Goal: Find specific page/section: Find specific page/section

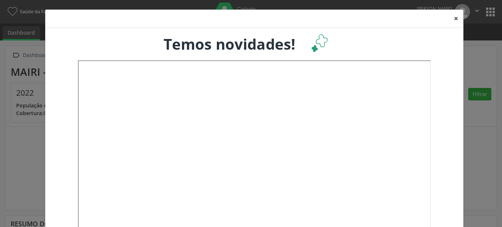
click at [452, 21] on button "×" at bounding box center [456, 19] width 15 height 18
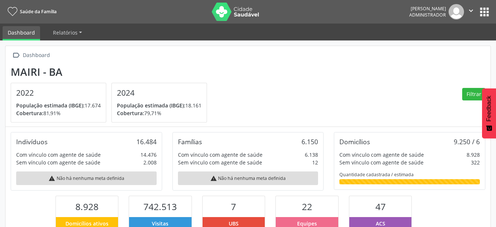
click at [488, 11] on button "apps" at bounding box center [484, 12] width 13 height 13
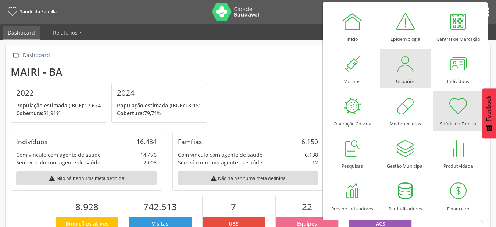
scroll to position [122, 162]
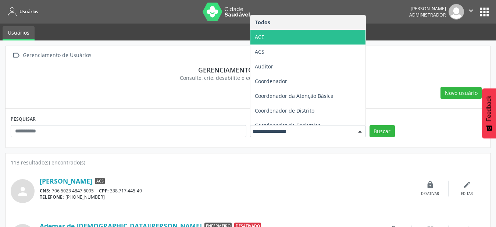
click at [309, 32] on span "ACE" at bounding box center [307, 37] width 115 height 15
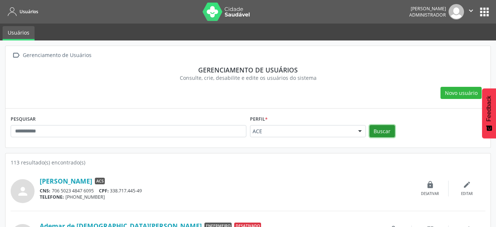
click at [394, 136] on button "Buscar" at bounding box center [381, 131] width 25 height 12
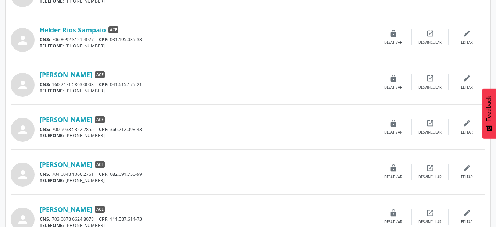
scroll to position [636, 0]
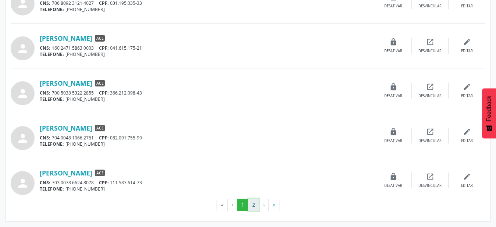
click at [258, 208] on button "2" at bounding box center [253, 205] width 11 height 12
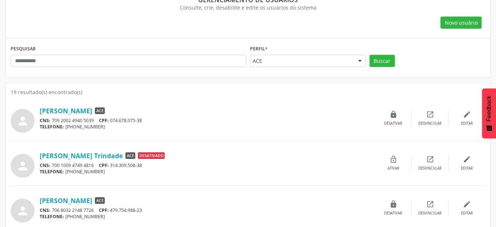
scroll to position [143, 0]
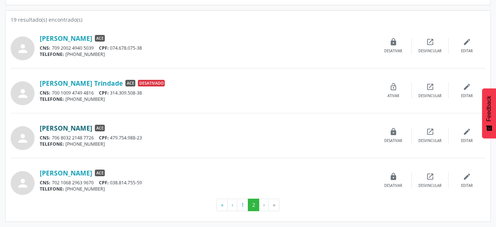
click at [90, 130] on link "[PERSON_NAME]" at bounding box center [66, 128] width 53 height 8
click at [92, 171] on link "[PERSON_NAME]" at bounding box center [66, 173] width 53 height 8
click at [244, 206] on button "1" at bounding box center [242, 205] width 11 height 12
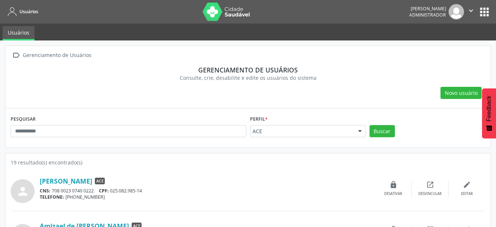
scroll to position [112, 0]
